Goal: Task Accomplishment & Management: Use online tool/utility

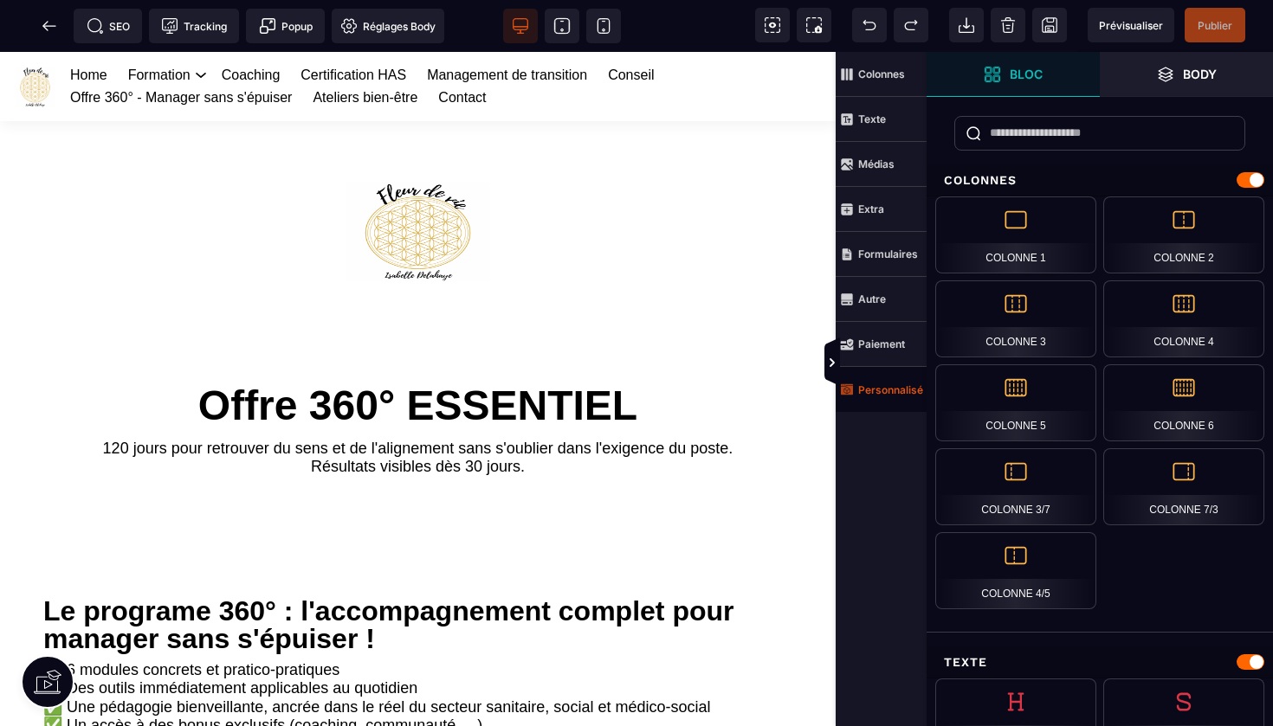
click at [894, 390] on strong "Personnalisé" at bounding box center [890, 390] width 65 height 13
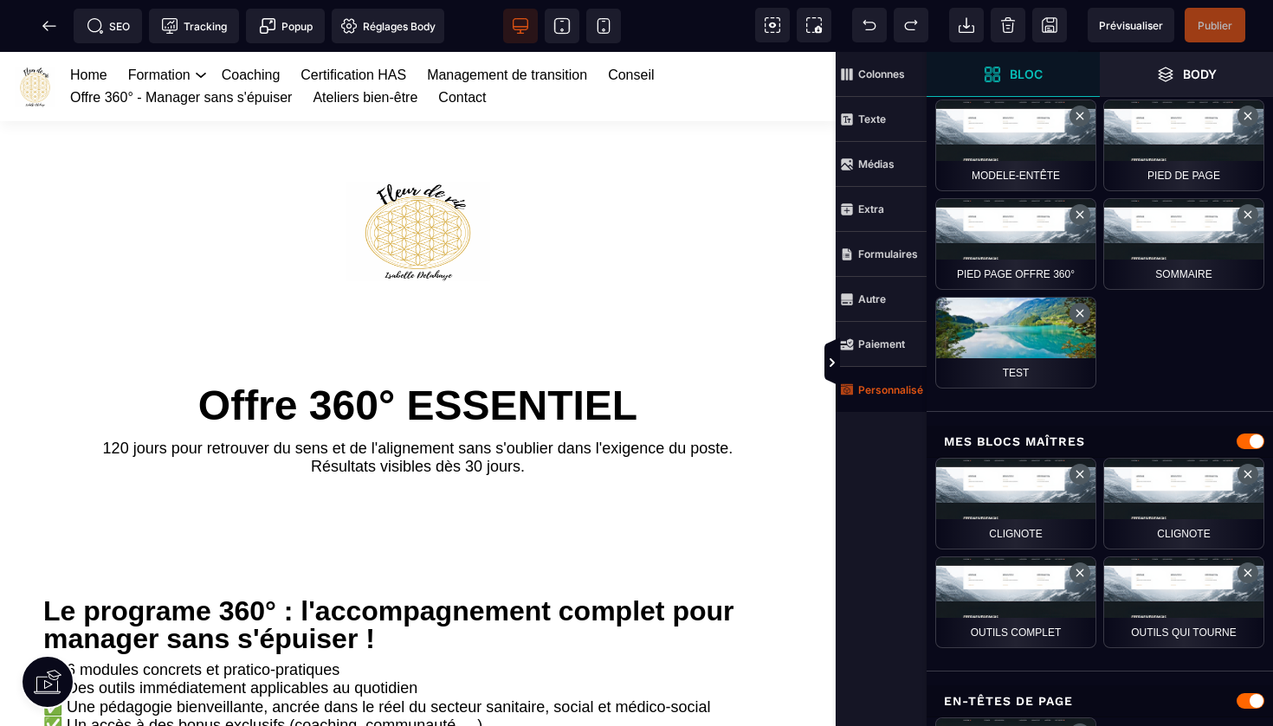
scroll to position [1044, 0]
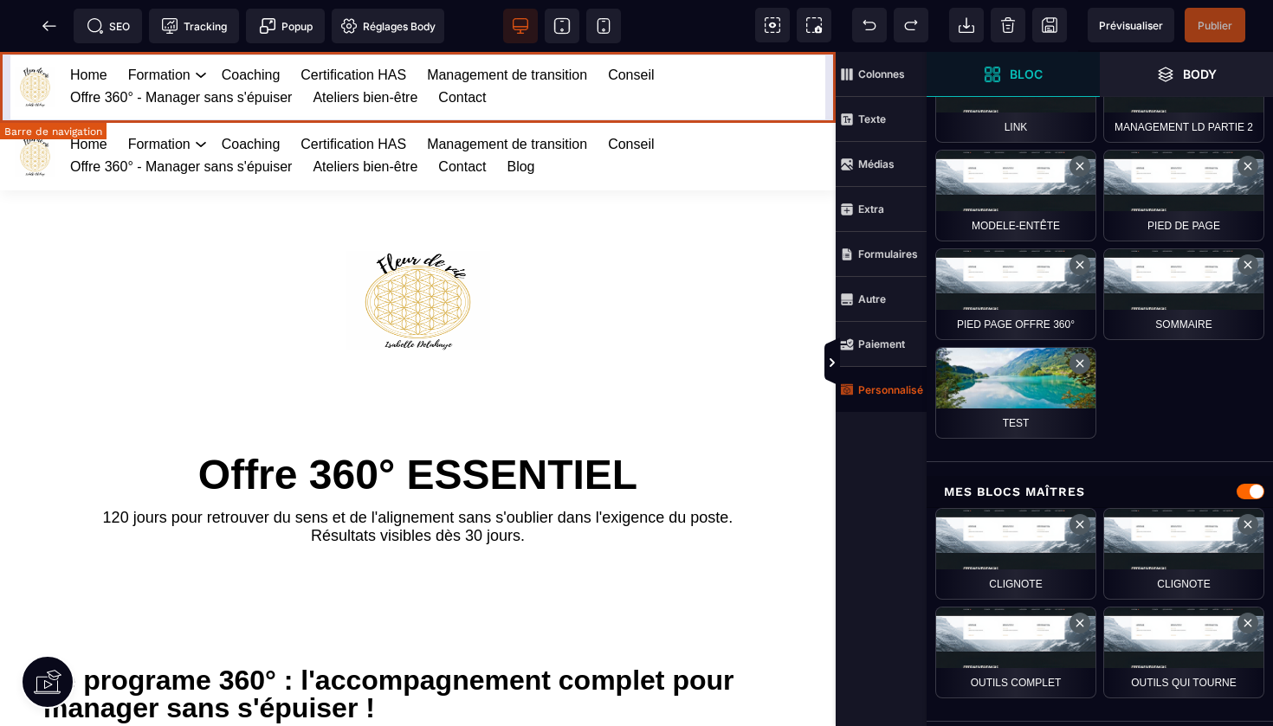
click at [830, 86] on div "Home Formation Management et leadership Gestion des risques en santé Management…" at bounding box center [418, 86] width 836 height 69
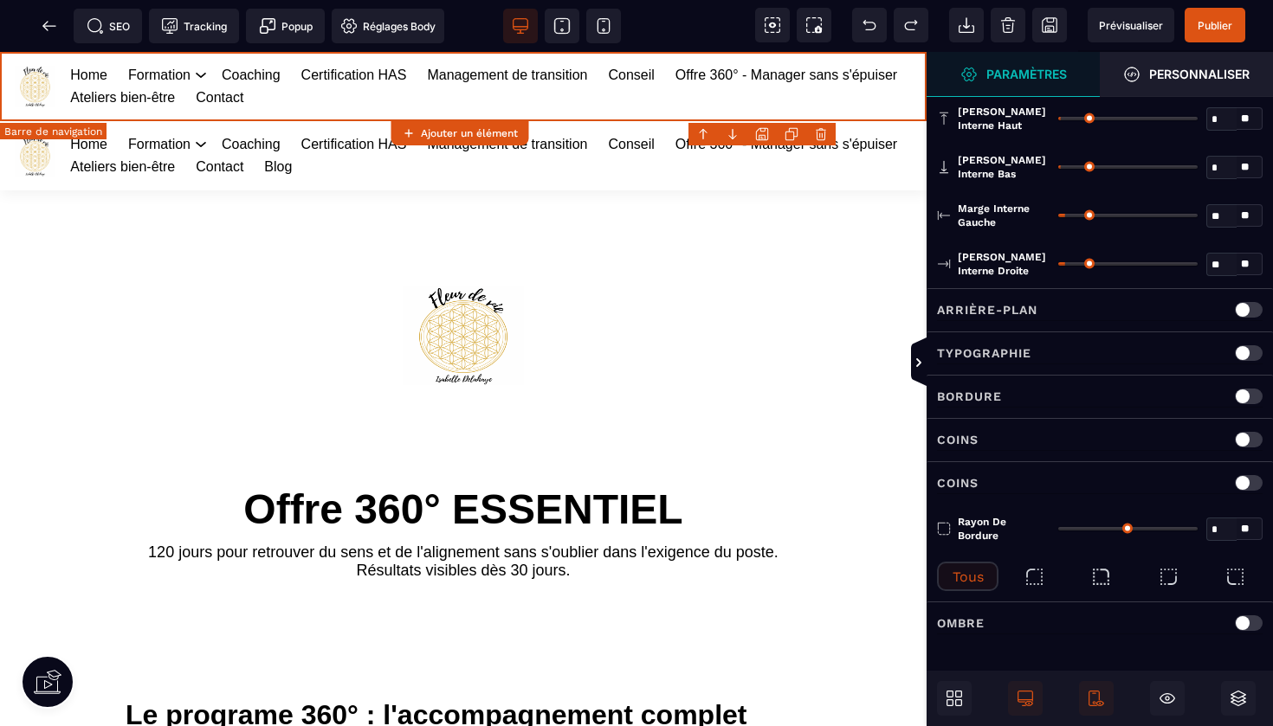
scroll to position [0, 0]
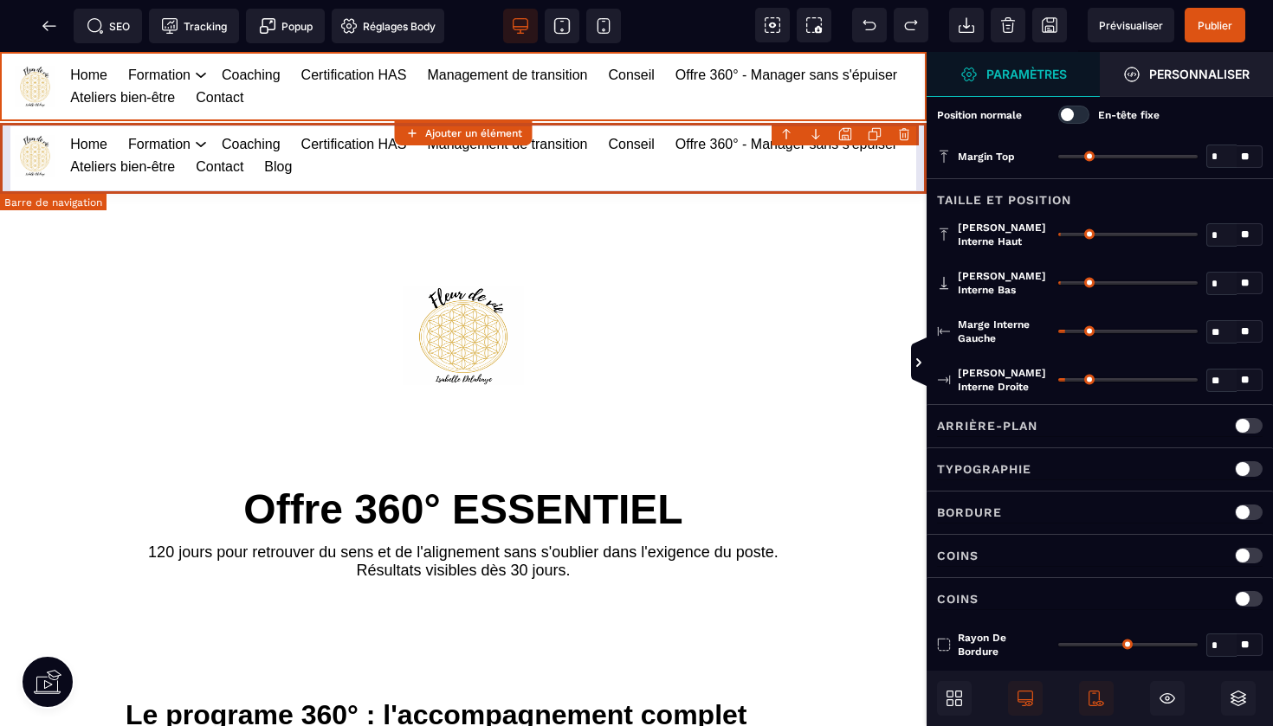
click at [904, 133] on body "B I U S A ******* Ajouter un élément" at bounding box center [636, 363] width 1273 height 726
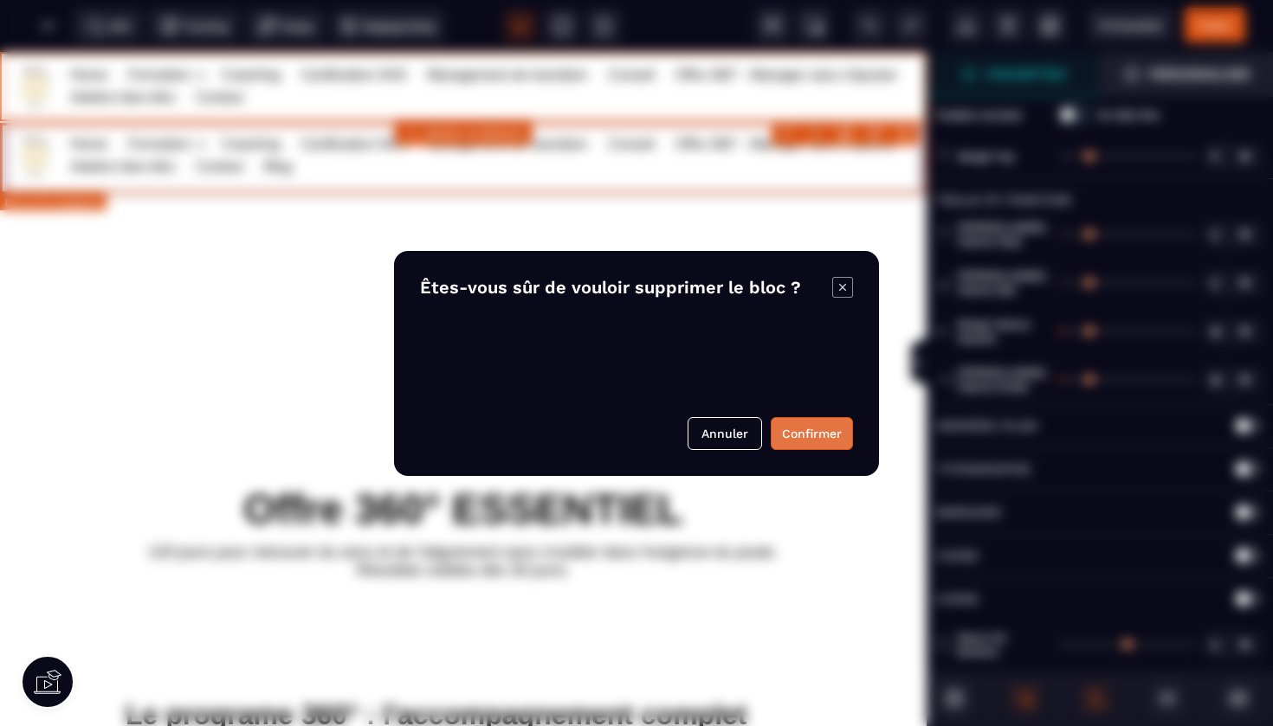
click at [797, 431] on button "Confirmer" at bounding box center [812, 433] width 82 height 33
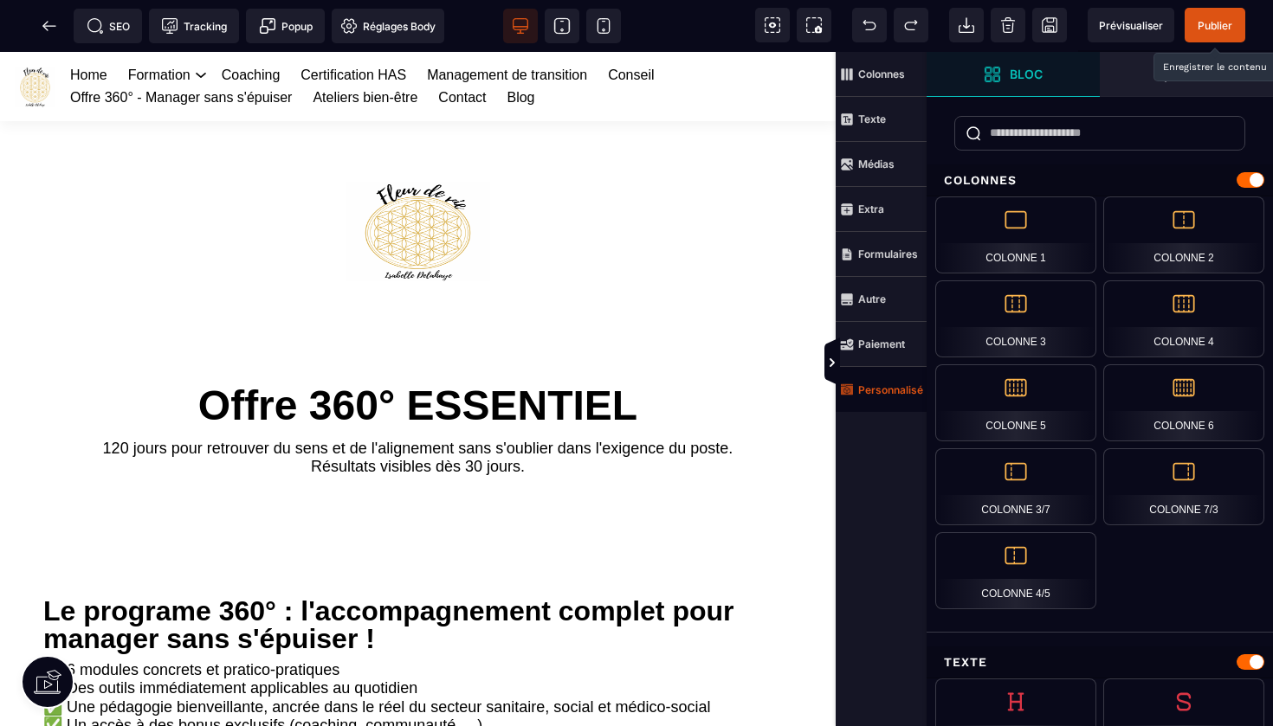
click at [1209, 26] on span "Publier" at bounding box center [1215, 25] width 35 height 13
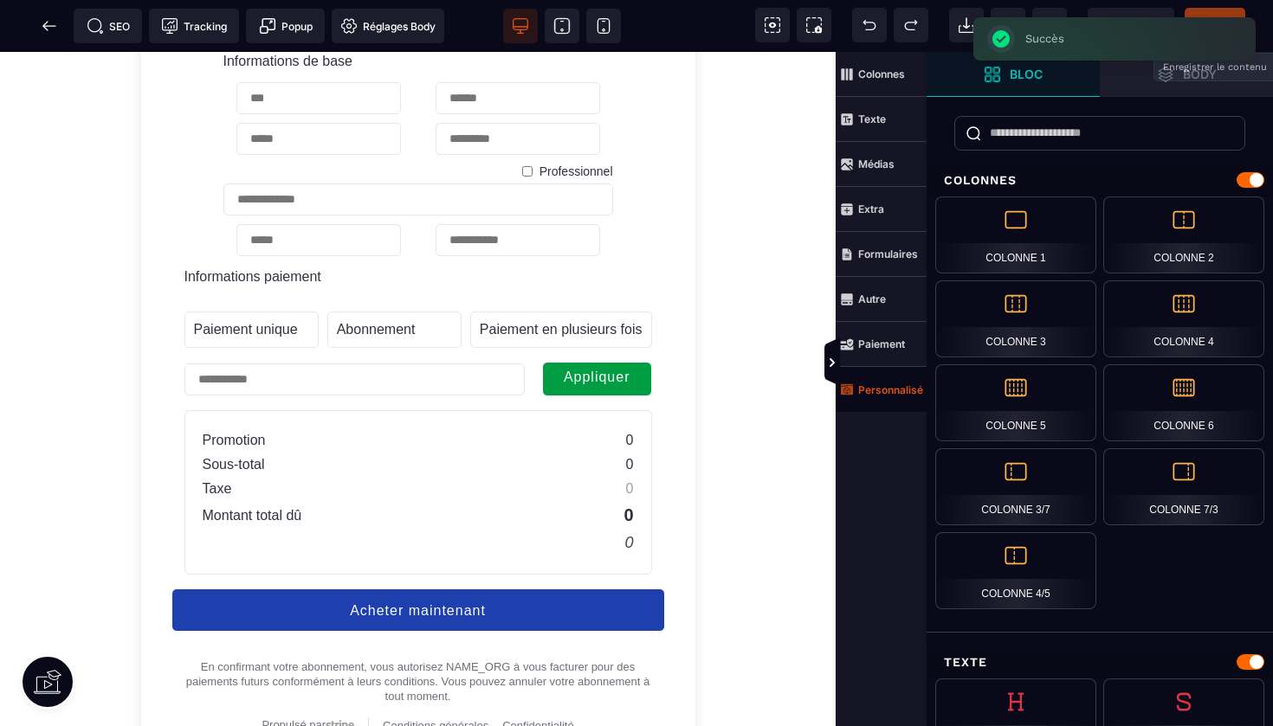
scroll to position [1175, 0]
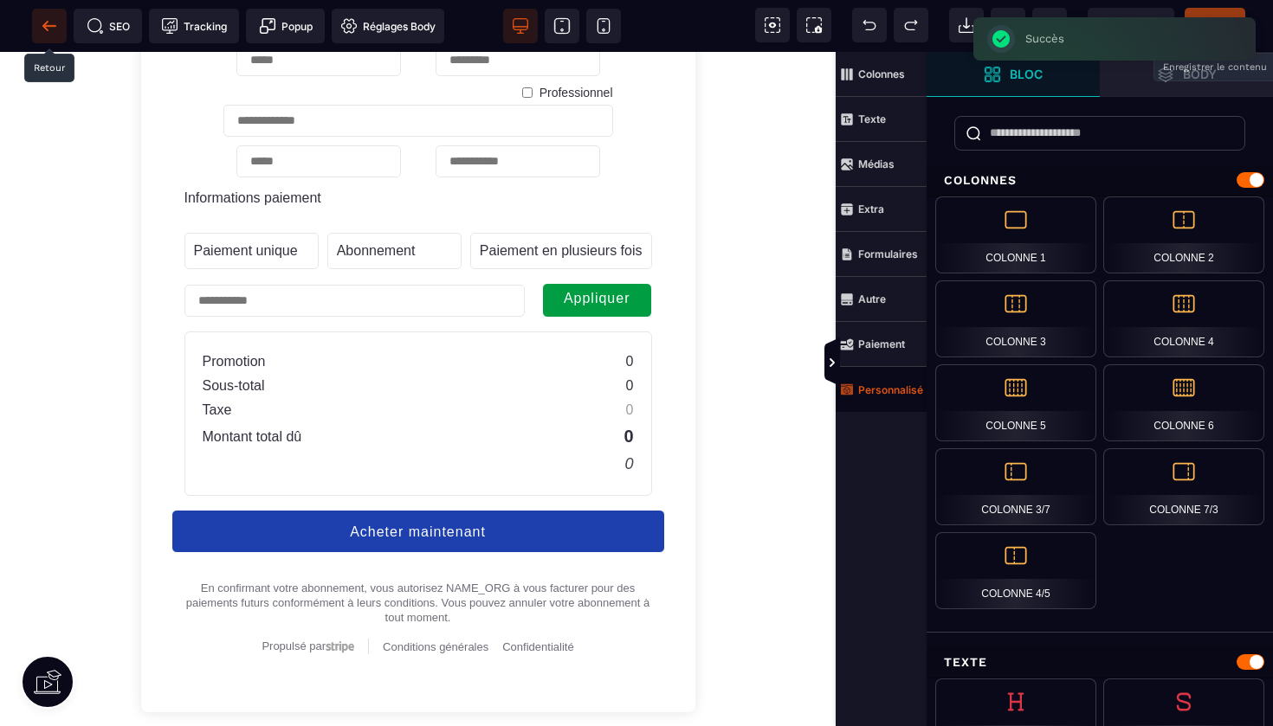
click at [53, 28] on icon at bounding box center [49, 25] width 17 height 17
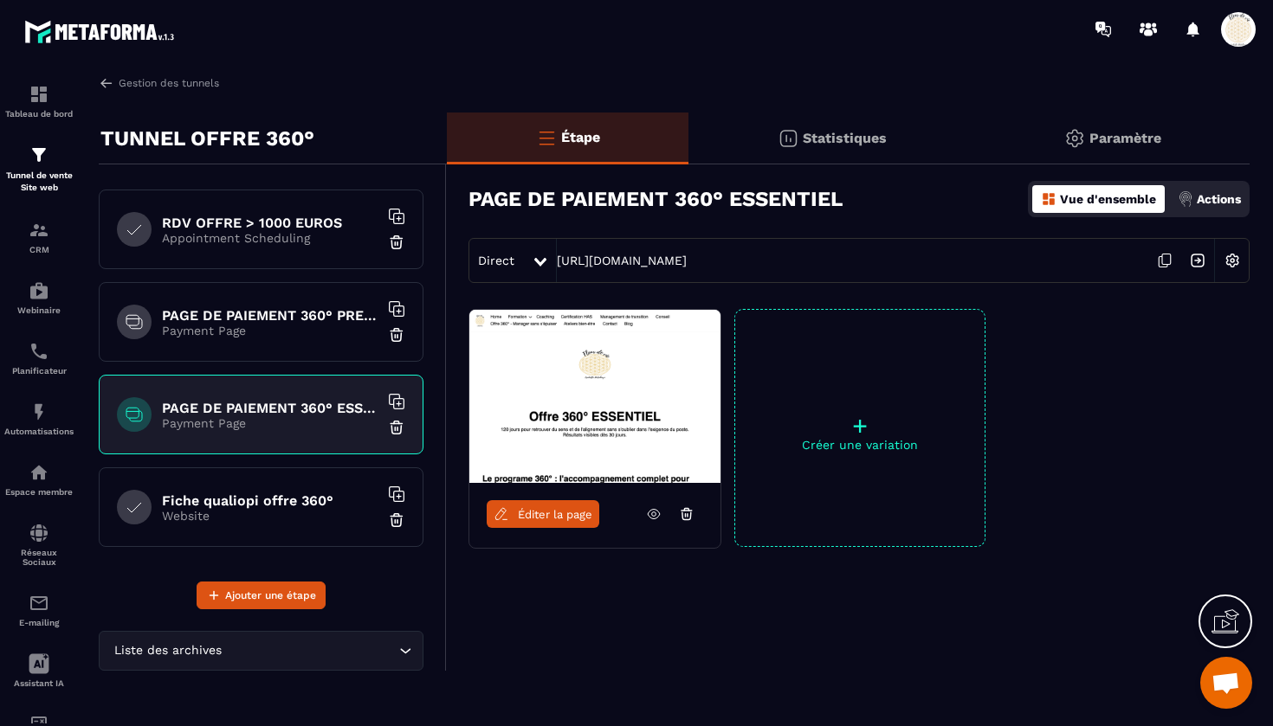
click at [274, 507] on h6 "Fiche qualiopi offre 360°" at bounding box center [270, 501] width 216 height 16
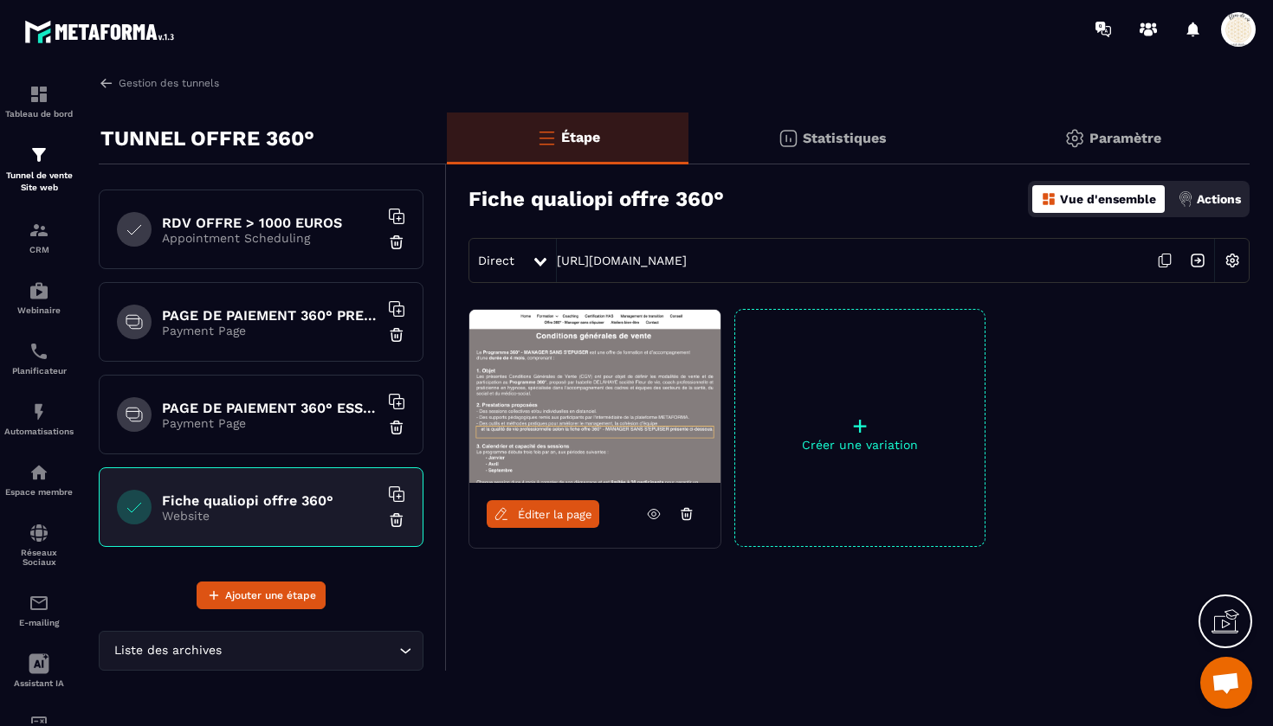
click at [534, 508] on span "Éditer la page" at bounding box center [555, 514] width 74 height 13
